Goal: Communication & Community: Answer question/provide support

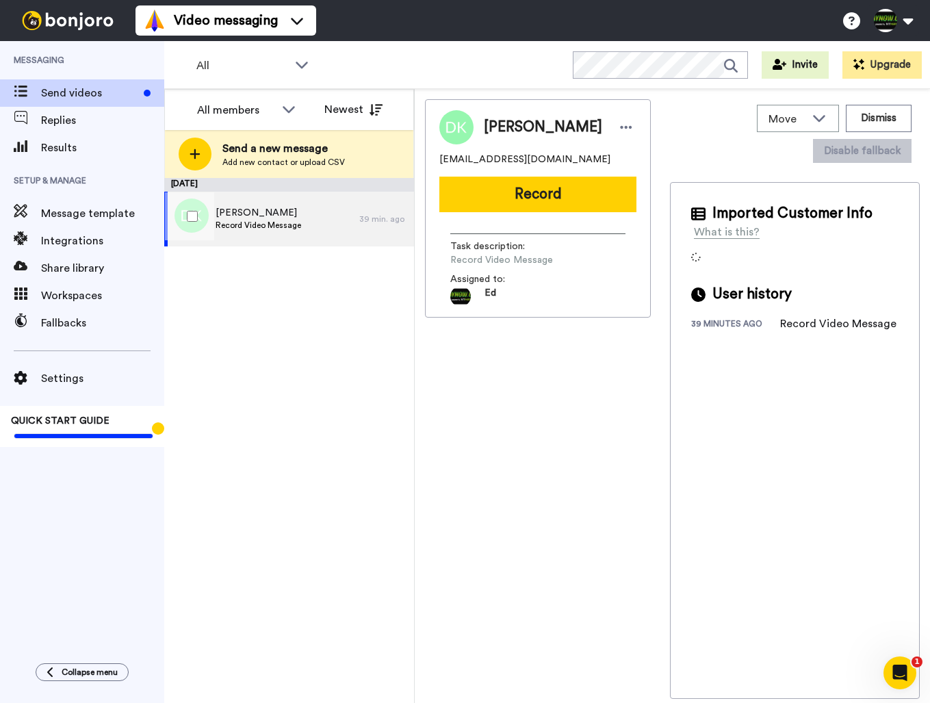
click at [335, 219] on div "[PERSON_NAME] Record Video Message" at bounding box center [261, 219] width 195 height 55
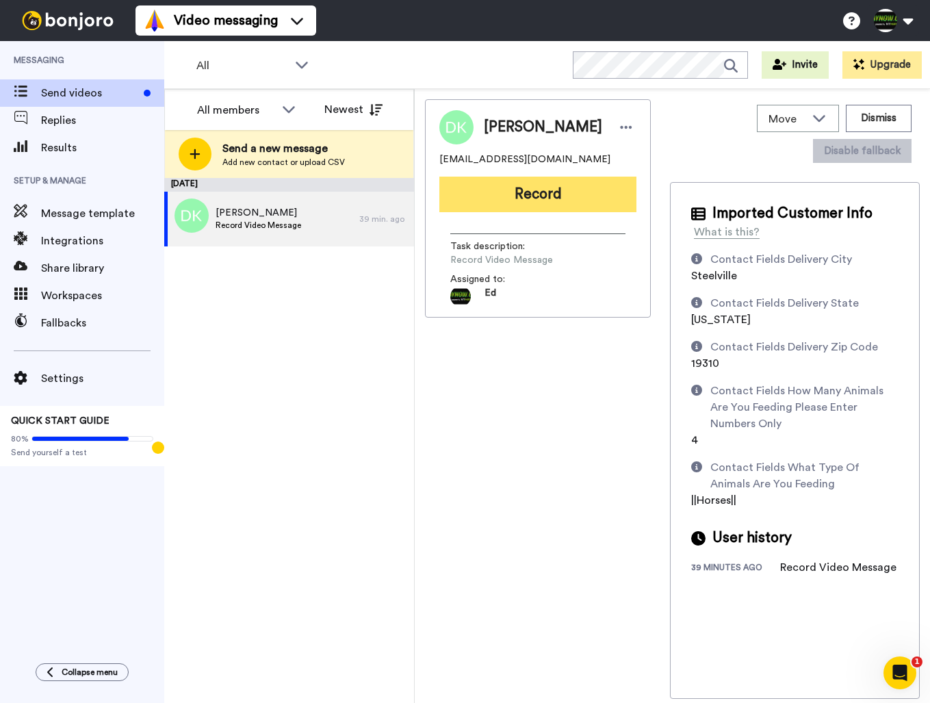
click at [560, 202] on button "Record" at bounding box center [537, 195] width 197 height 36
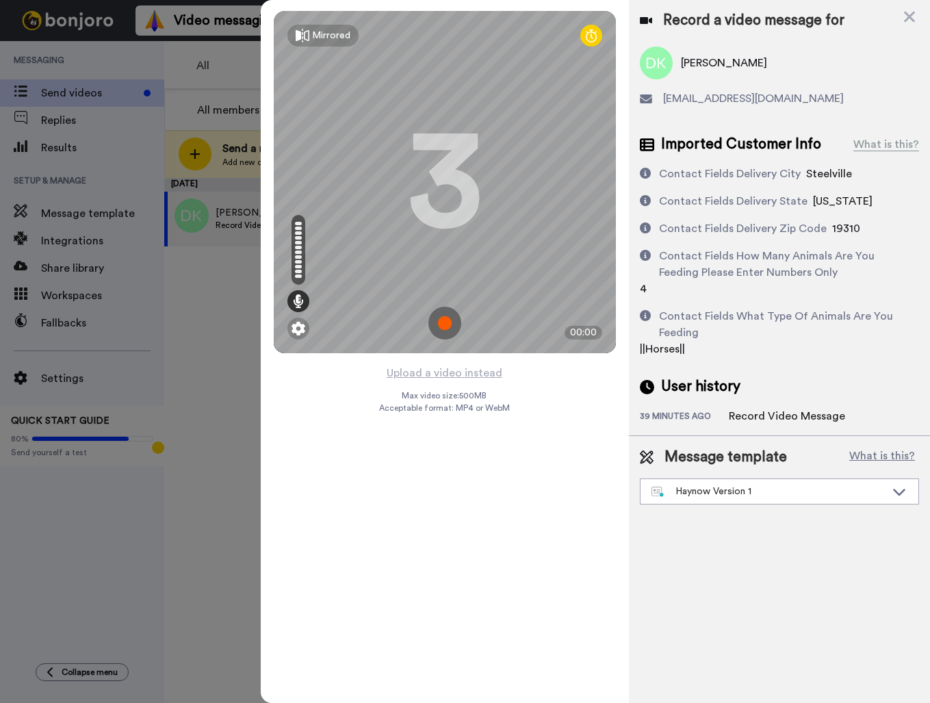
click at [441, 320] on img at bounding box center [444, 323] width 33 height 33
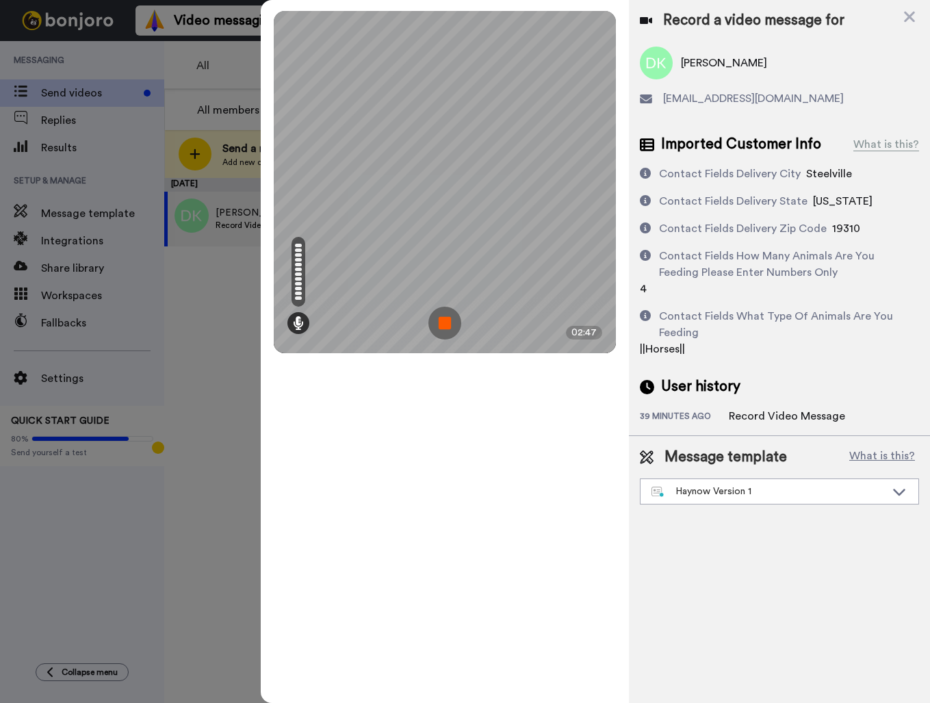
click at [448, 327] on img at bounding box center [444, 323] width 33 height 33
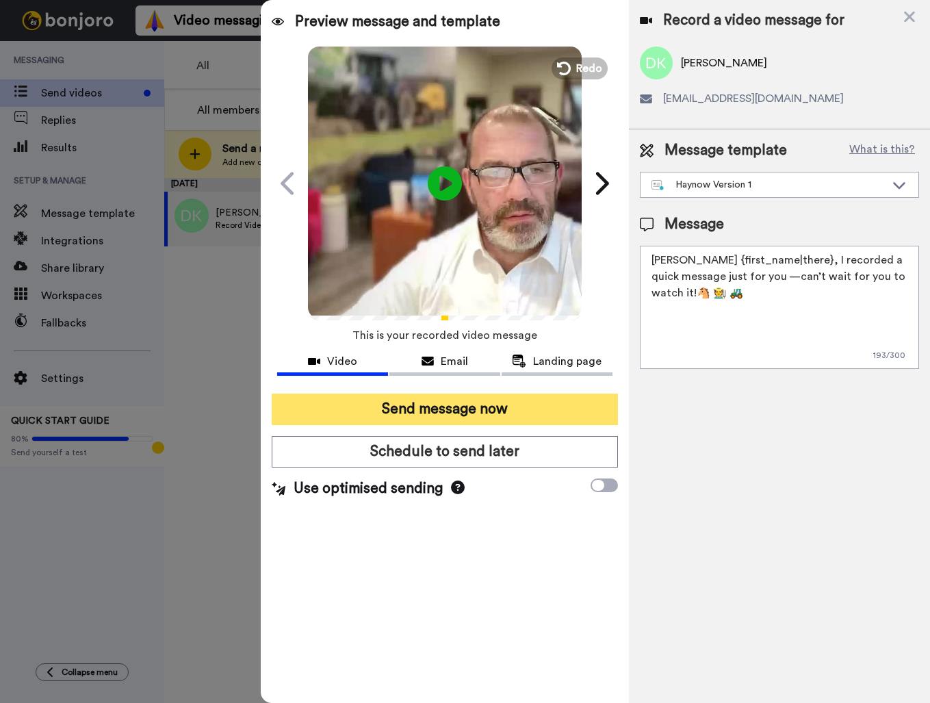
click at [487, 414] on button "Send message now" at bounding box center [445, 409] width 346 height 31
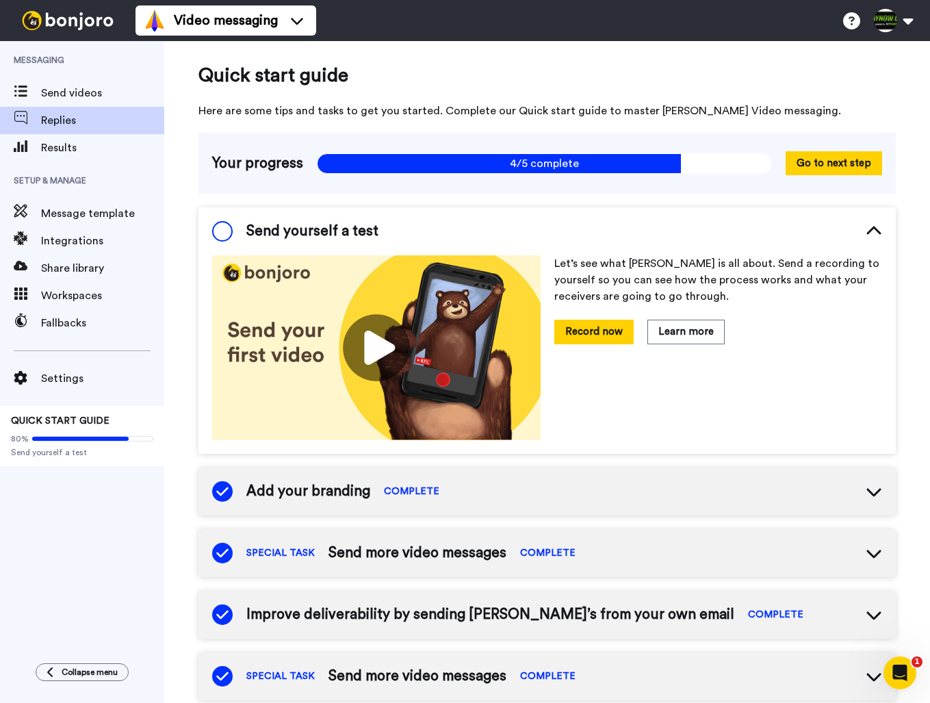
click at [73, 125] on span "Replies" at bounding box center [102, 120] width 123 height 16
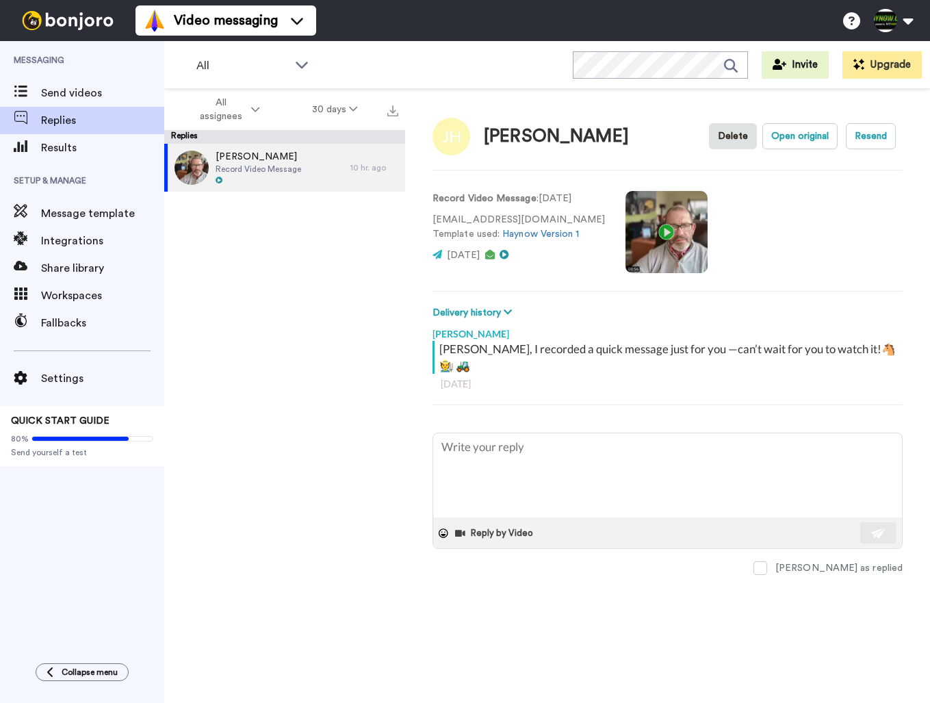
type textarea "x"
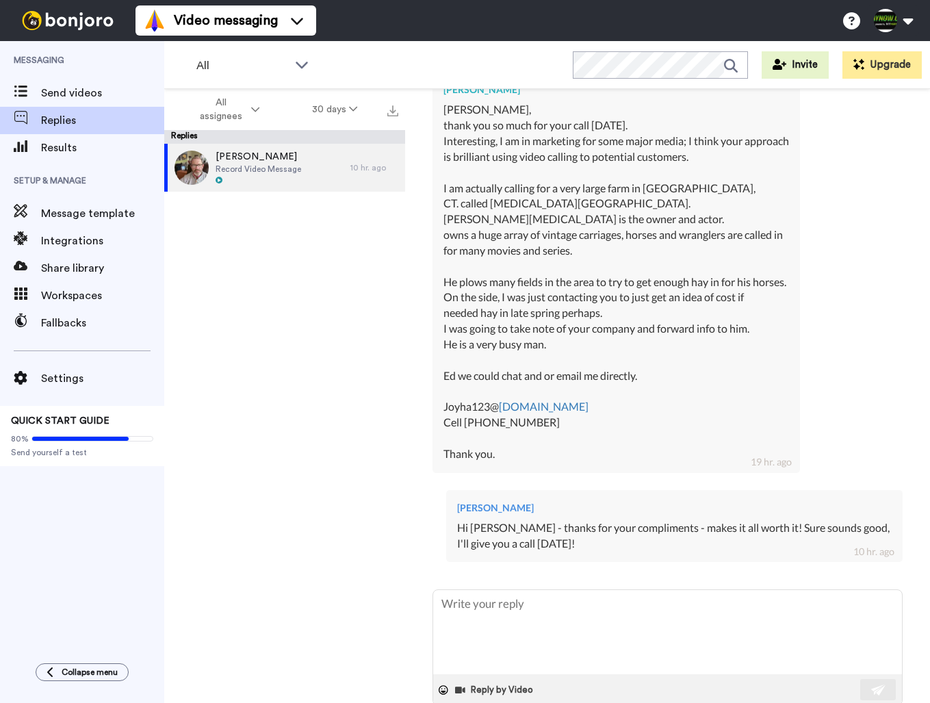
scroll to position [357, 0]
click at [73, 146] on span "Results" at bounding box center [102, 148] width 123 height 16
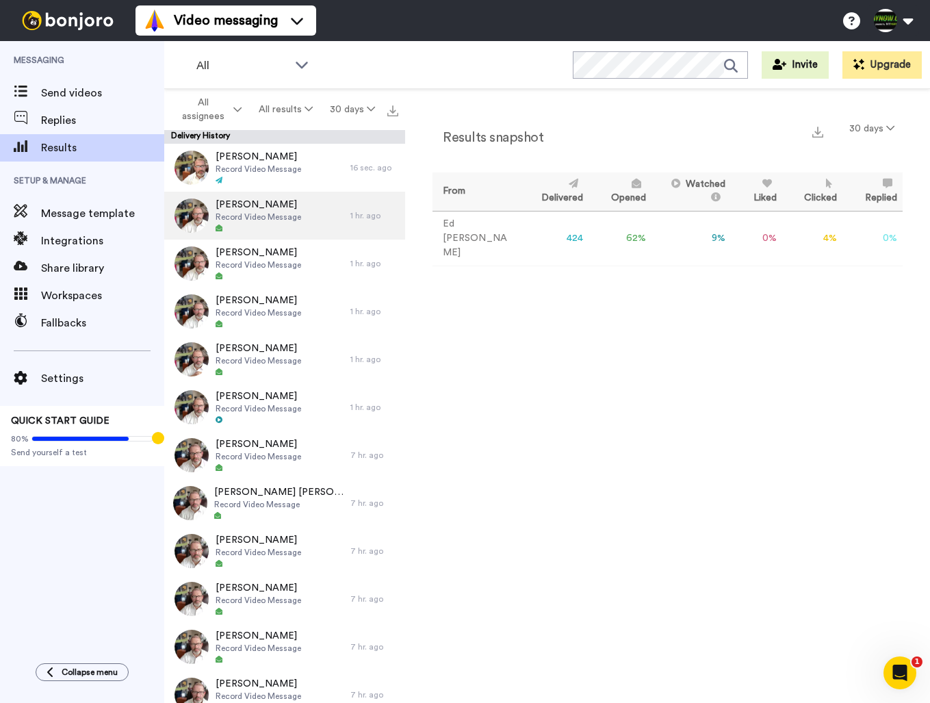
click at [280, 215] on span "Record Video Message" at bounding box center [259, 216] width 86 height 11
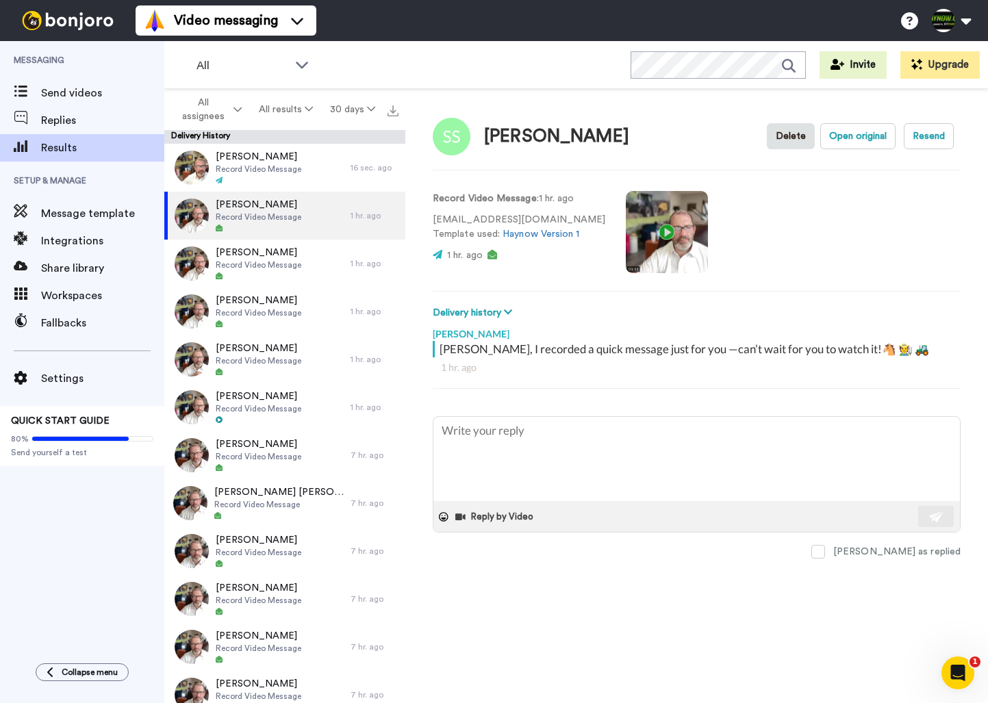
type textarea "x"
